Goal: Task Accomplishment & Management: Manage account settings

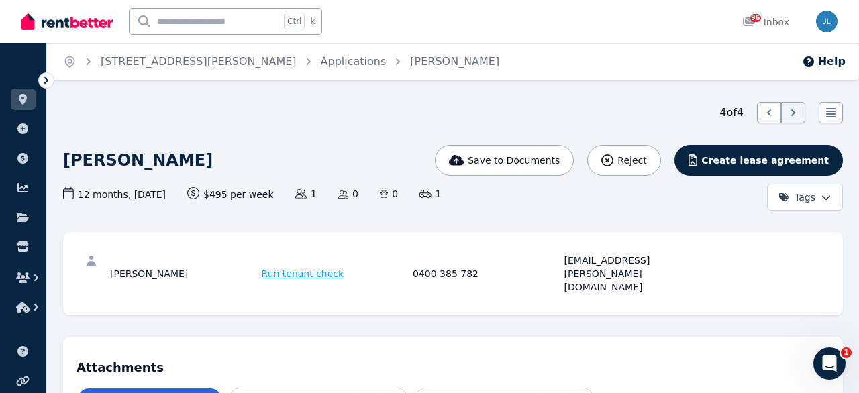
click at [155, 27] on input "text" at bounding box center [205, 22] width 150 height 26
type input "**"
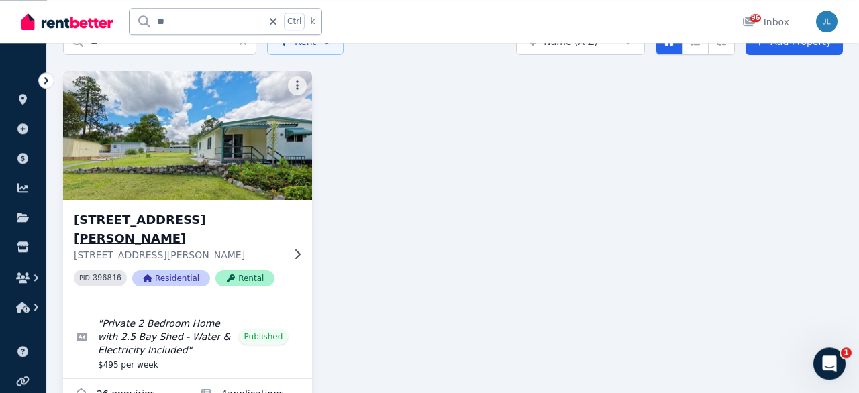
scroll to position [114, 0]
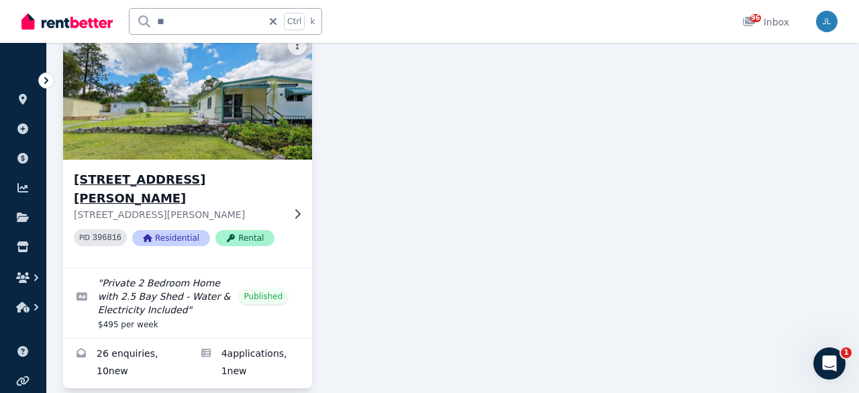
click at [222, 123] on img at bounding box center [188, 96] width 262 height 136
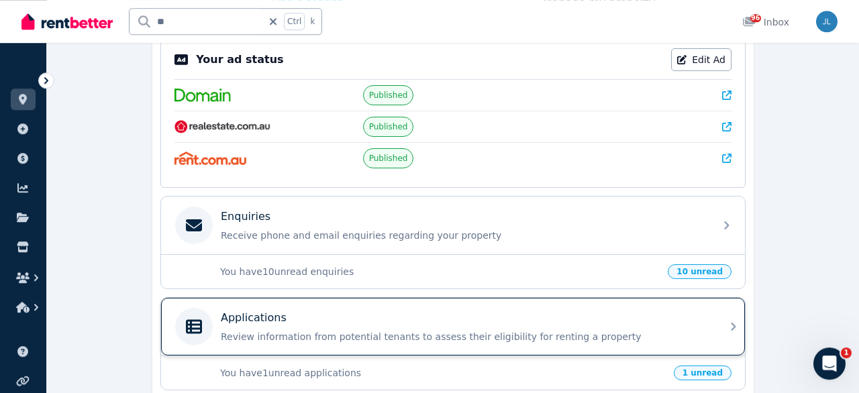
scroll to position [349, 0]
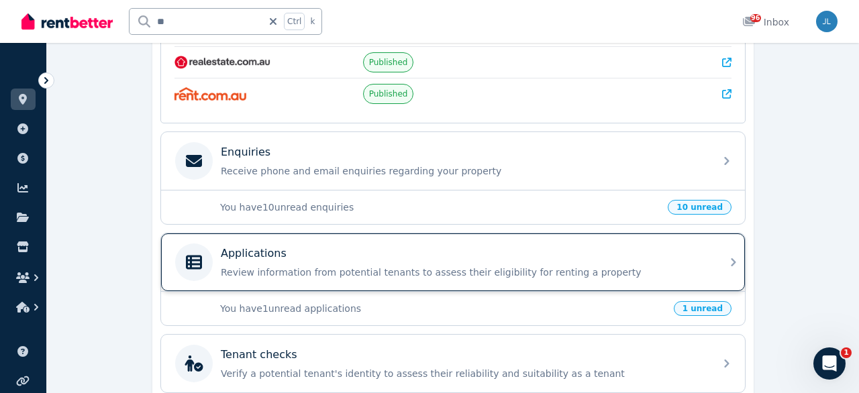
click at [311, 253] on div "Applications" at bounding box center [464, 254] width 486 height 16
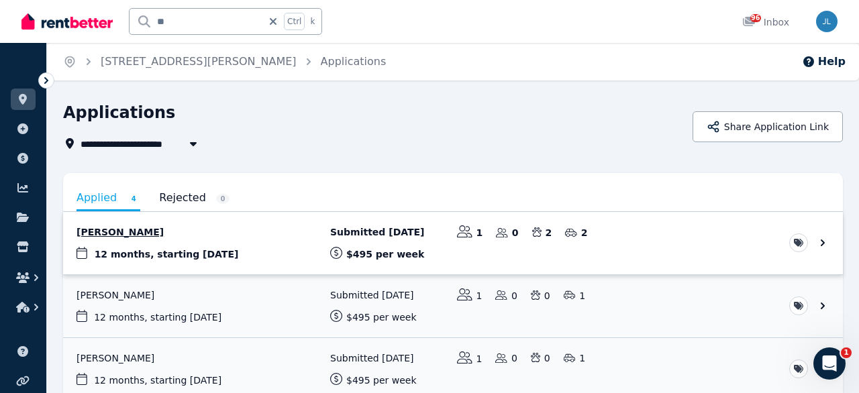
click at [107, 234] on link "View application: Ayla Watt" at bounding box center [453, 243] width 780 height 62
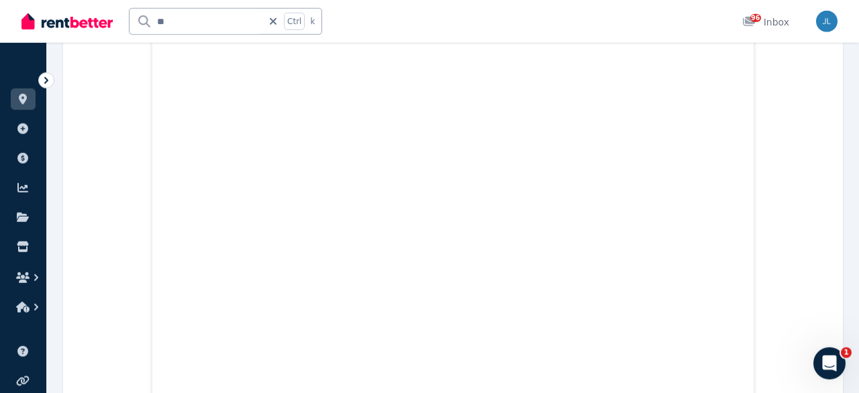
scroll to position [9322, 0]
click at [28, 100] on icon at bounding box center [22, 99] width 13 height 11
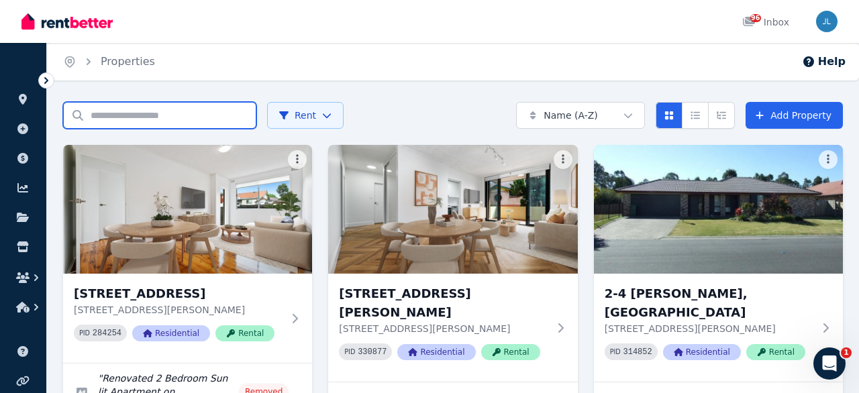
click at [139, 107] on input "Search properties" at bounding box center [159, 115] width 193 height 27
type input "**"
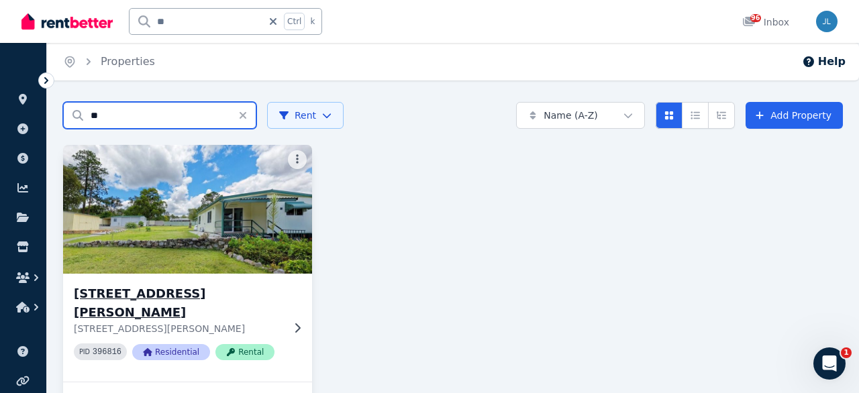
scroll to position [114, 0]
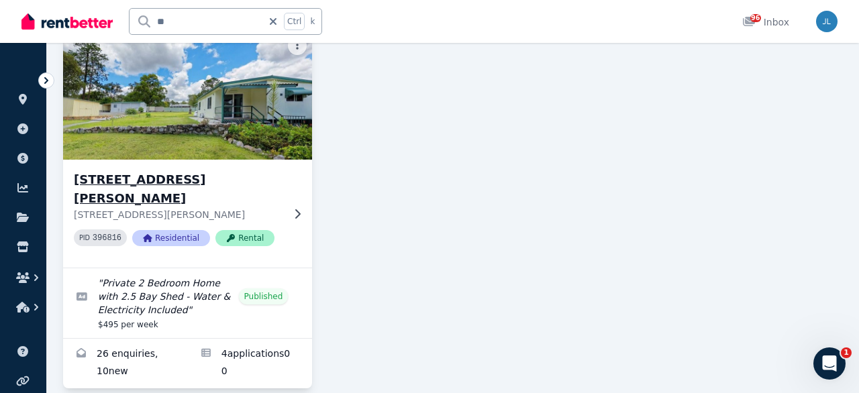
click at [292, 209] on icon at bounding box center [297, 214] width 13 height 11
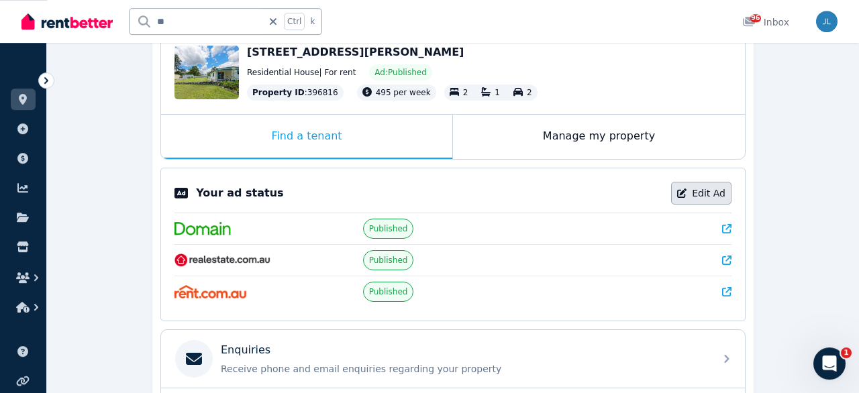
scroll to position [140, 0]
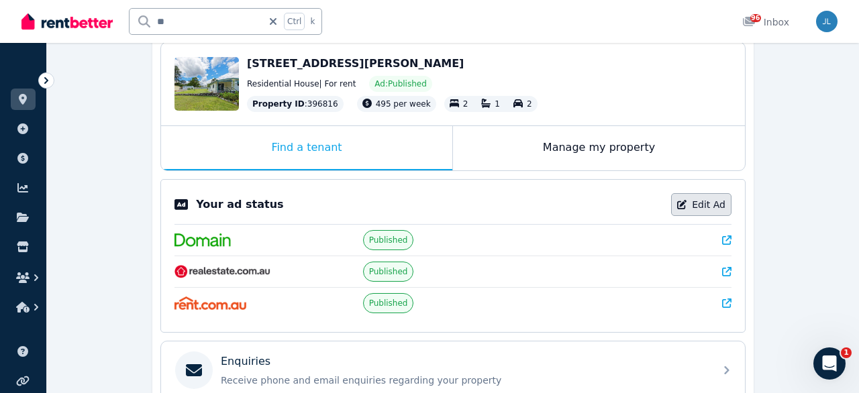
click at [712, 209] on link "Edit Ad" at bounding box center [701, 204] width 60 height 23
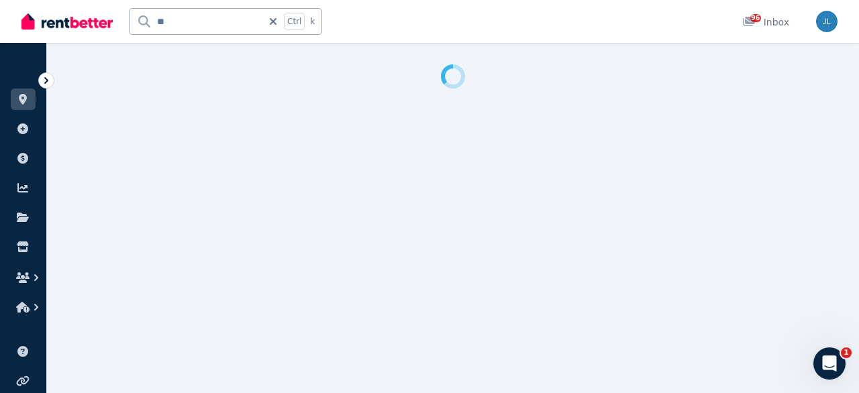
select select "**********"
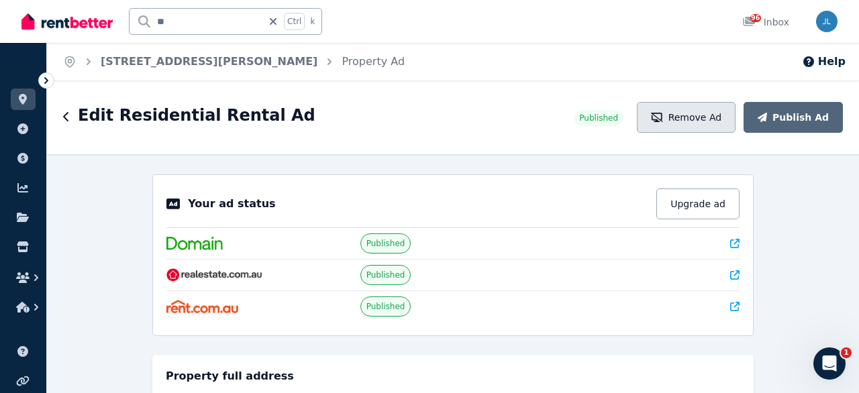
click at [722, 119] on button "Remove Ad" at bounding box center [686, 117] width 99 height 31
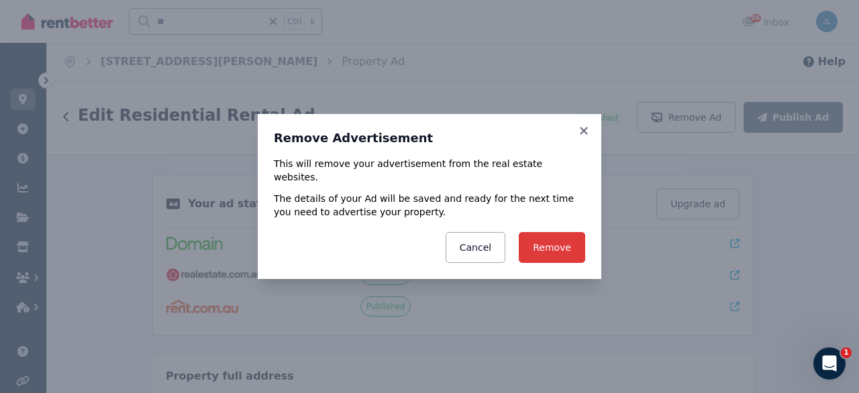
click at [543, 232] on button "Remove" at bounding box center [552, 247] width 66 height 31
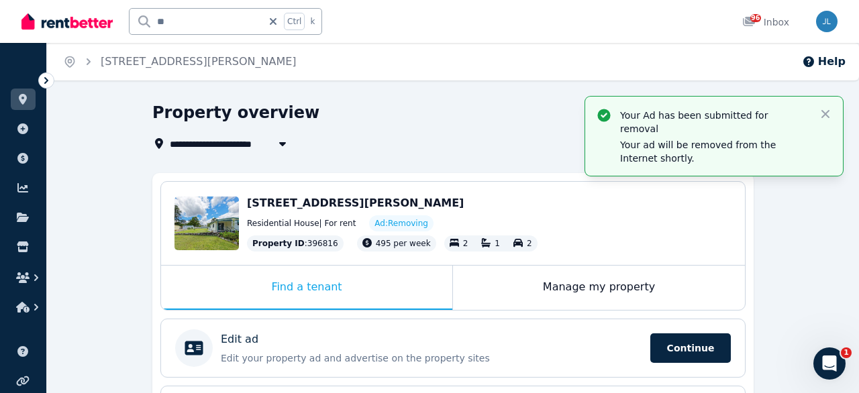
click at [54, 29] on img at bounding box center [66, 21] width 91 height 20
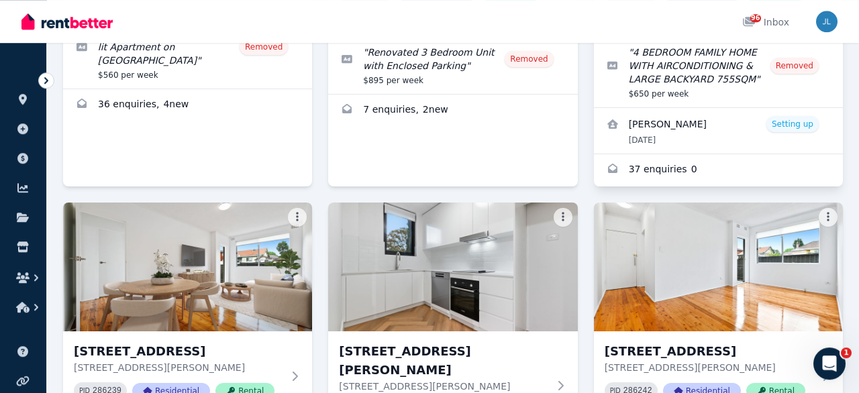
scroll to position [349, 0]
